Goal: Transaction & Acquisition: Purchase product/service

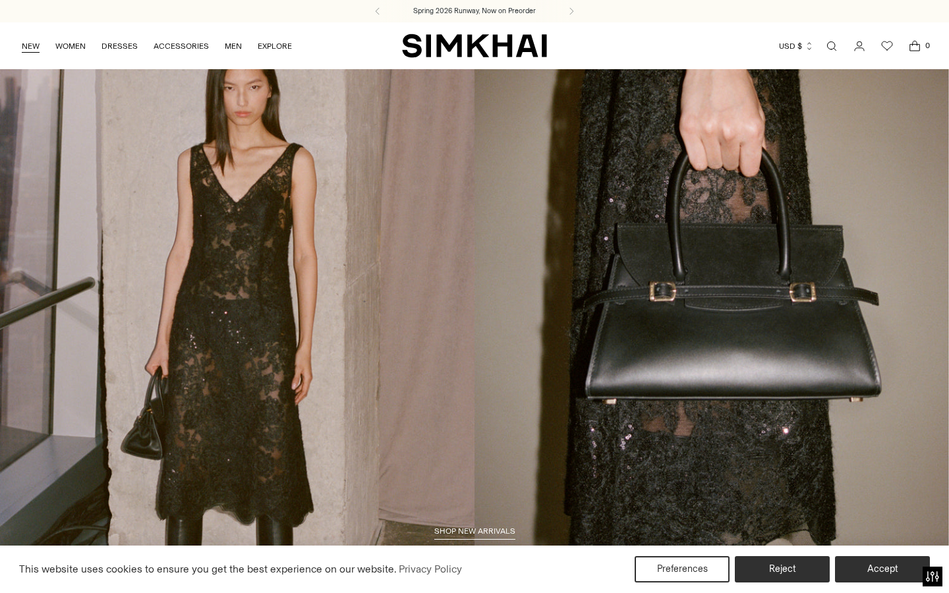
click at [33, 42] on link "NEW" at bounding box center [31, 46] width 18 height 29
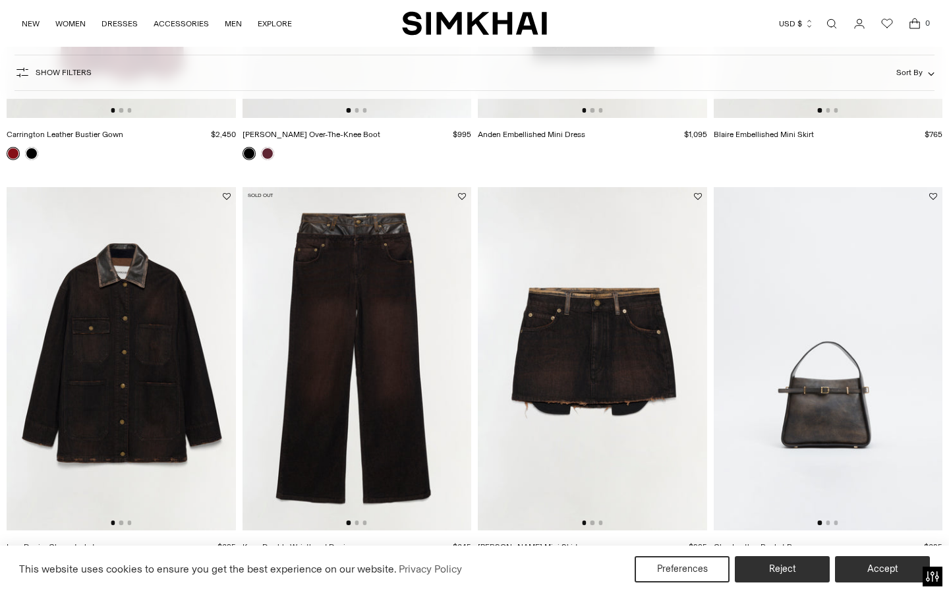
scroll to position [1240, 0]
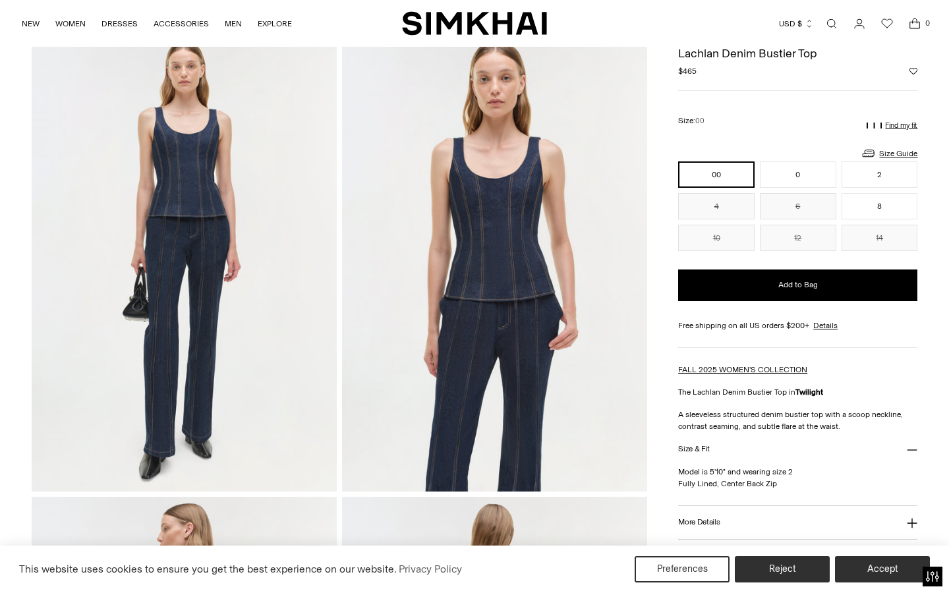
scroll to position [63, 0]
